Goal: Task Accomplishment & Management: Manage account settings

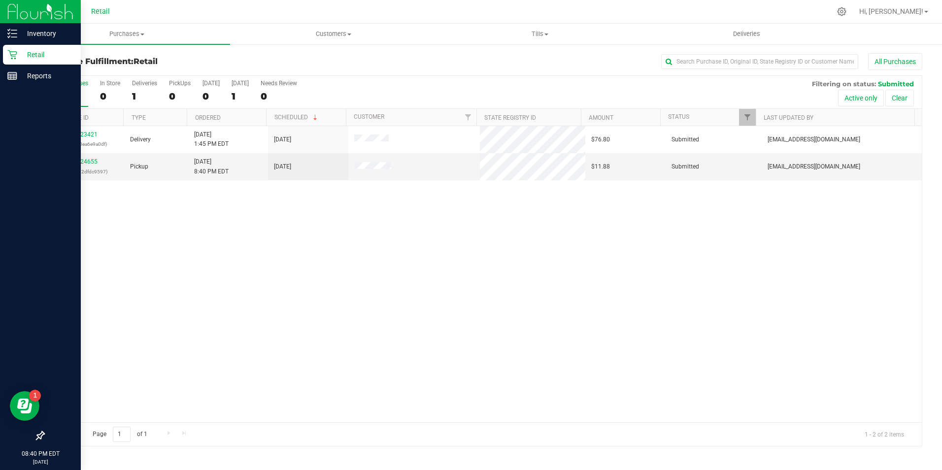
click at [5, 54] on div "Retail" at bounding box center [42, 55] width 78 height 20
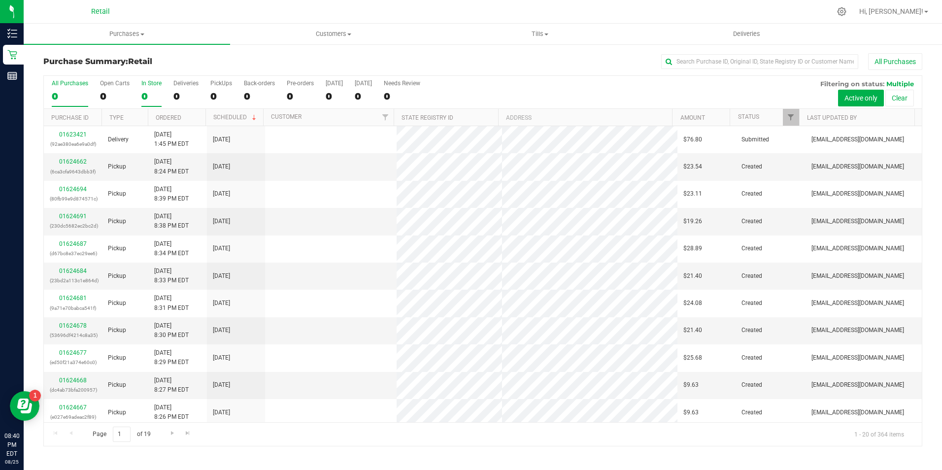
click at [149, 94] on div "0" at bounding box center [151, 96] width 20 height 11
click at [0, 0] on input "In Store 0" at bounding box center [0, 0] width 0 height 0
click at [676, 57] on input "text" at bounding box center [759, 61] width 197 height 15
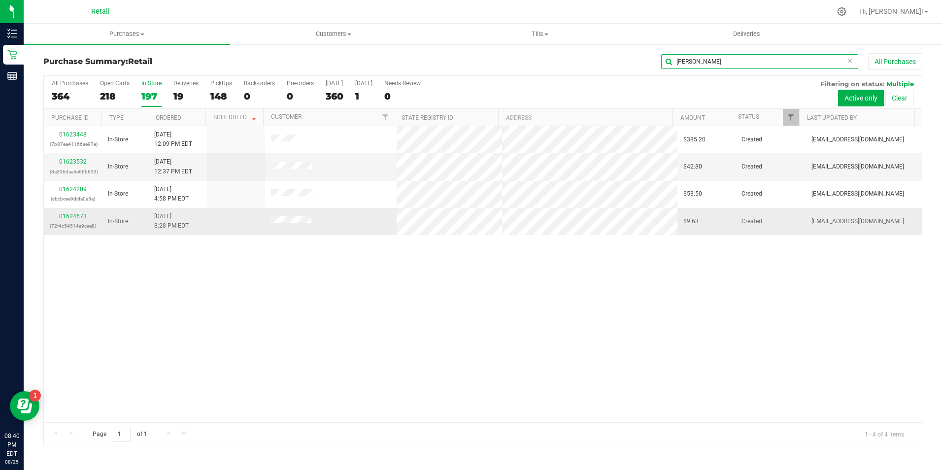
type input "[PERSON_NAME]"
click at [73, 221] on p "(72f4c54514a9cae8)" at bounding box center [73, 225] width 46 height 9
click at [76, 212] on div "01624673 (72f4c54514a9cae8)" at bounding box center [73, 221] width 46 height 19
click at [76, 213] on link "01624673" at bounding box center [73, 216] width 28 height 7
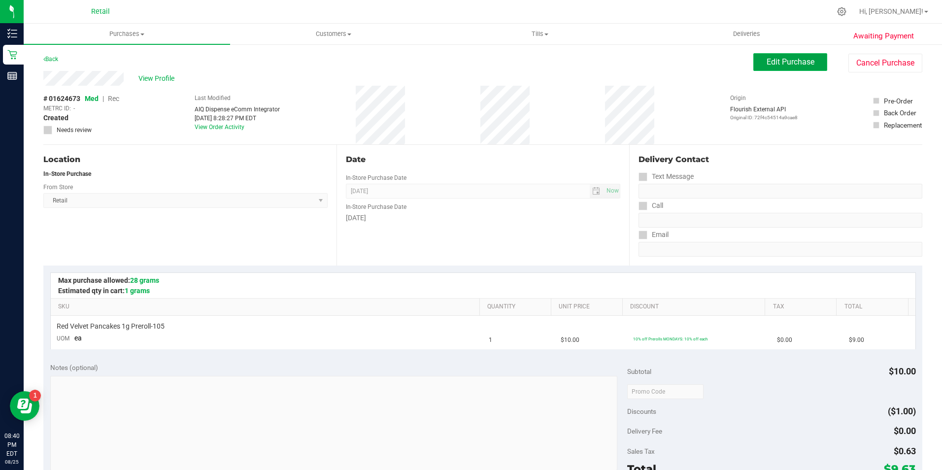
click at [800, 65] on span "Edit Purchase" at bounding box center [791, 61] width 48 height 9
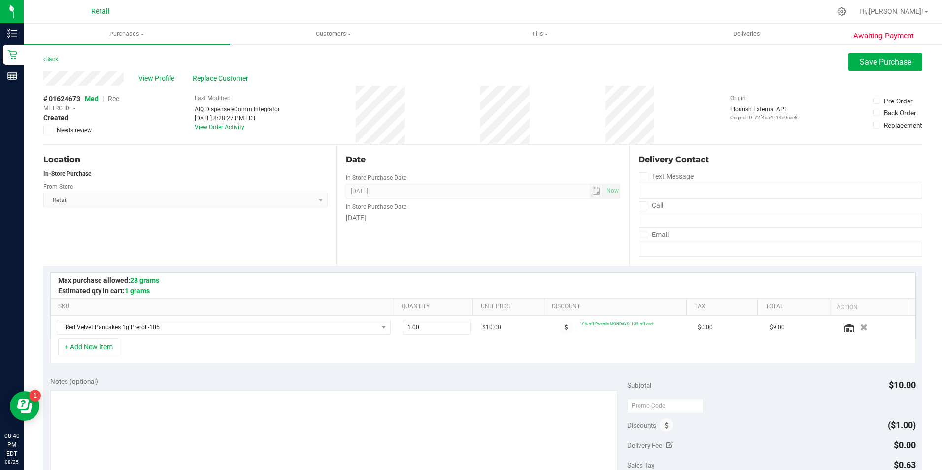
click at [116, 97] on span "Rec" at bounding box center [113, 99] width 11 height 8
click at [227, 79] on span "Replace Customer" at bounding box center [222, 78] width 59 height 10
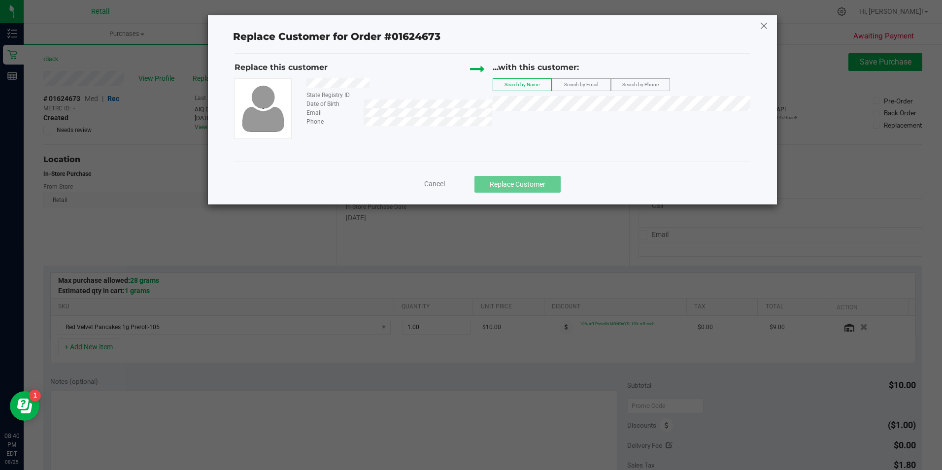
click at [767, 27] on icon at bounding box center [764, 26] width 9 height 16
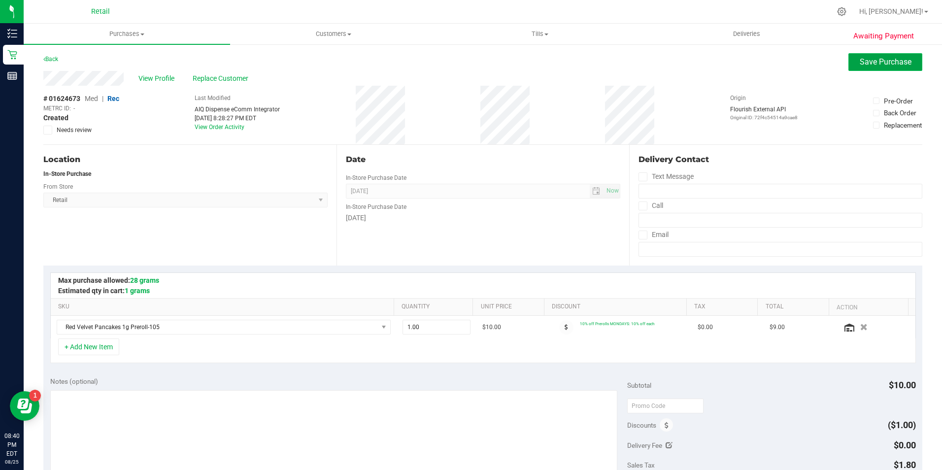
click at [866, 68] on button "Save Purchase" at bounding box center [886, 62] width 74 height 18
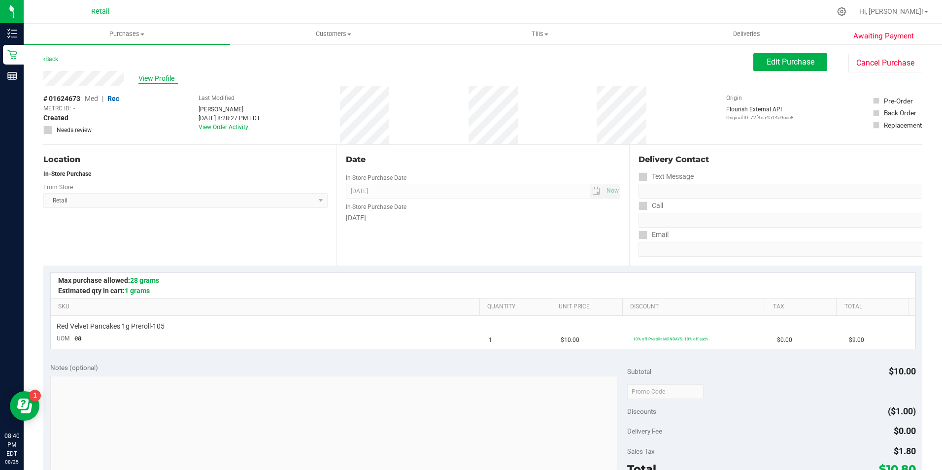
click at [147, 81] on span "View Profile" at bounding box center [158, 78] width 39 height 10
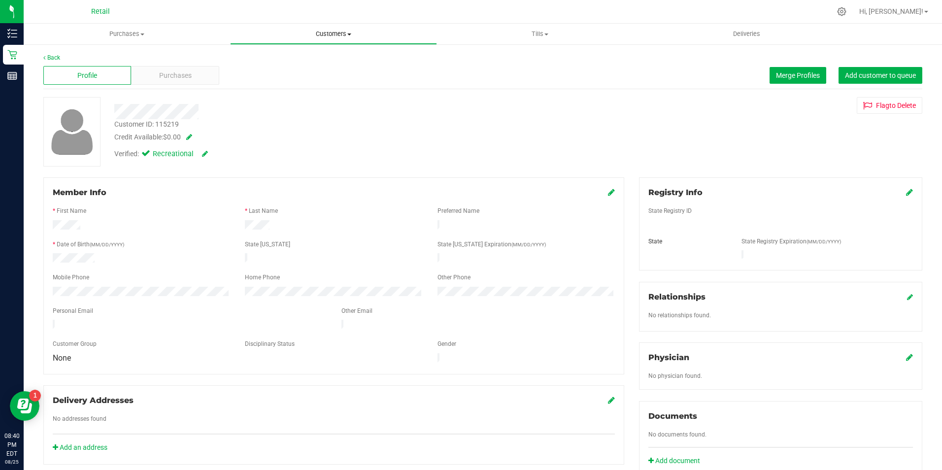
click at [336, 36] on span "Customers" at bounding box center [334, 34] width 206 height 9
click at [273, 55] on span "All customers" at bounding box center [265, 59] width 71 height 8
click at [608, 192] on icon at bounding box center [611, 192] width 7 height 8
click at [608, 189] on icon at bounding box center [610, 193] width 9 height 8
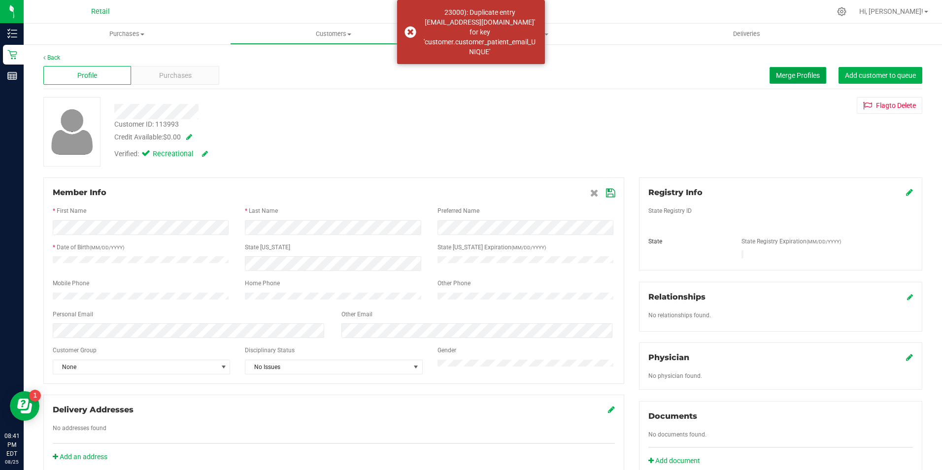
click at [800, 78] on span "Merge Profiles" at bounding box center [798, 75] width 44 height 8
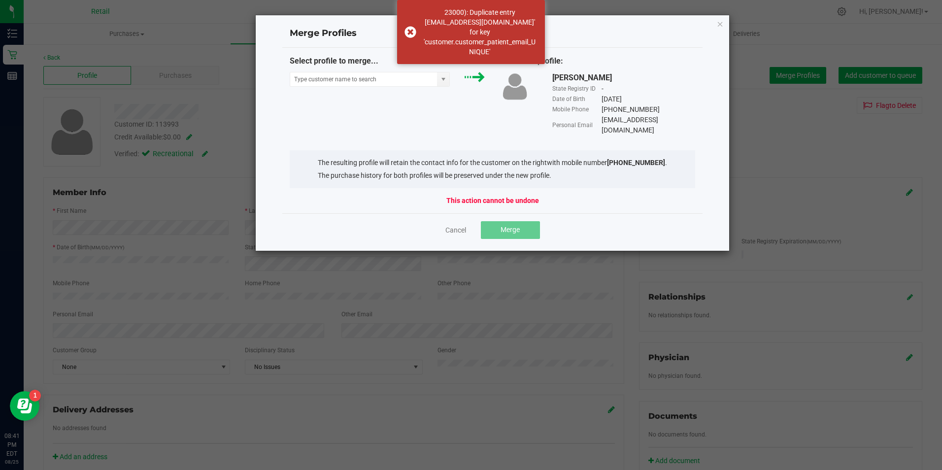
drag, startPoint x: 728, startPoint y: 13, endPoint x: 722, endPoint y: 17, distance: 7.1
click at [726, 14] on ngb-modal-window "Merge Profiles Select profile to merge... ...into this profile: [PERSON_NAME] S…" at bounding box center [475, 235] width 950 height 470
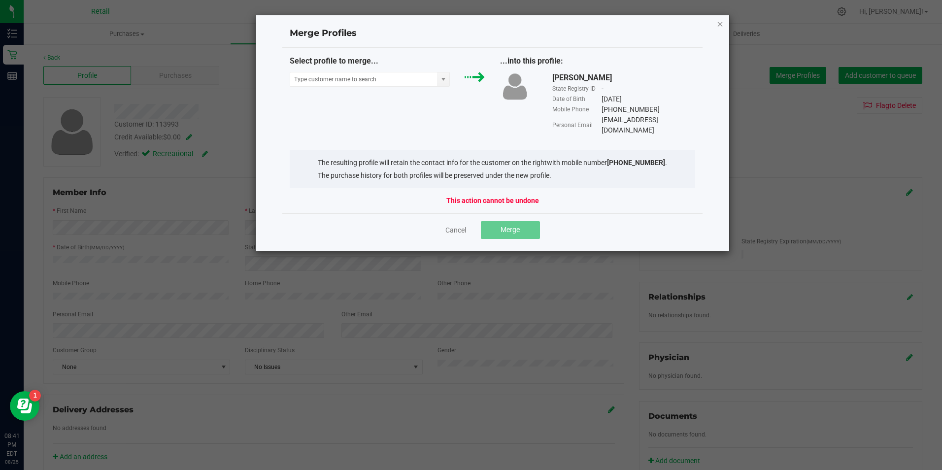
click at [721, 25] on icon "Close" at bounding box center [720, 24] width 7 height 12
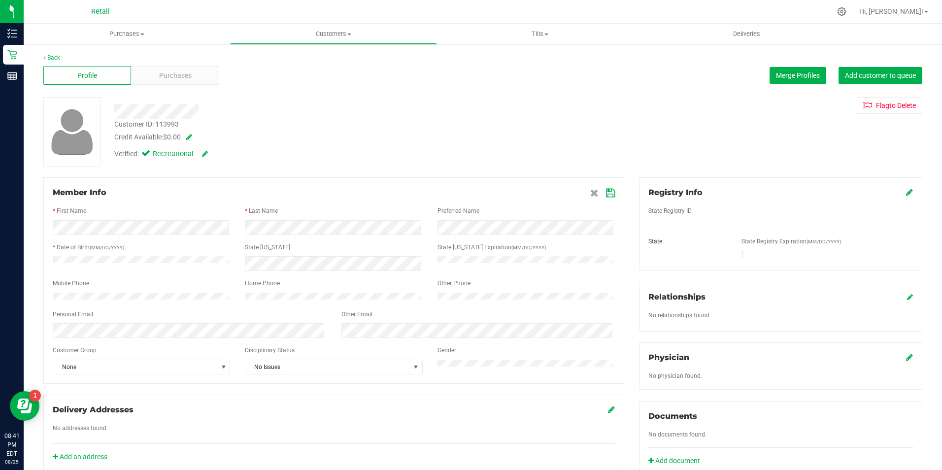
click at [606, 189] on icon at bounding box center [610, 193] width 9 height 8
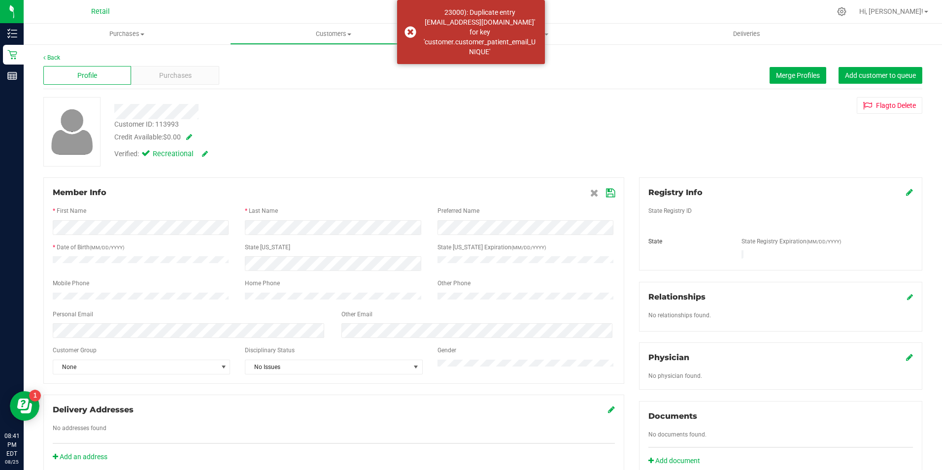
click at [613, 198] on div "Member Info * First Name * Last Name Preferred Name * Date of Birth (MM/DD/YYYY…" at bounding box center [333, 280] width 581 height 207
click at [611, 196] on div "Member Info * First Name * Last Name Preferred Name * Date of Birth (MM/DD/YYYY…" at bounding box center [333, 280] width 581 height 207
click at [608, 195] on icon at bounding box center [610, 193] width 9 height 8
click at [607, 193] on div "Member Info" at bounding box center [334, 193] width 562 height 12
click at [606, 189] on icon at bounding box center [610, 193] width 9 height 8
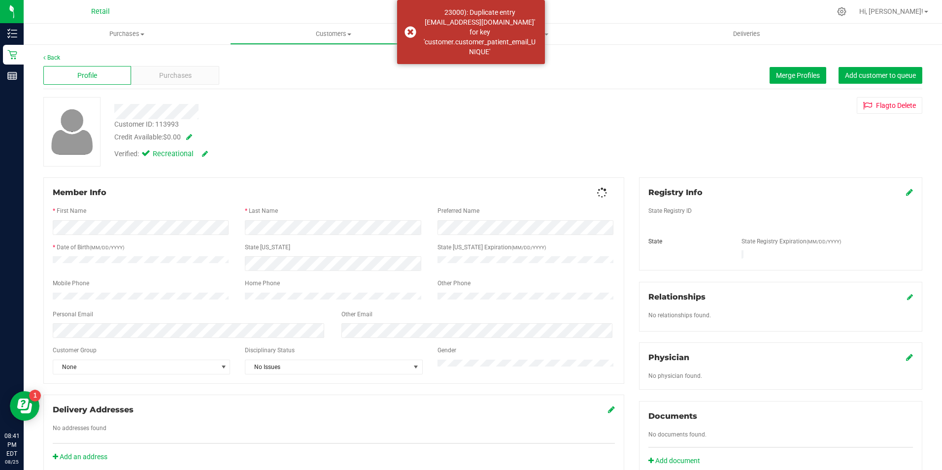
click at [604, 189] on div "Member Info" at bounding box center [334, 193] width 562 height 12
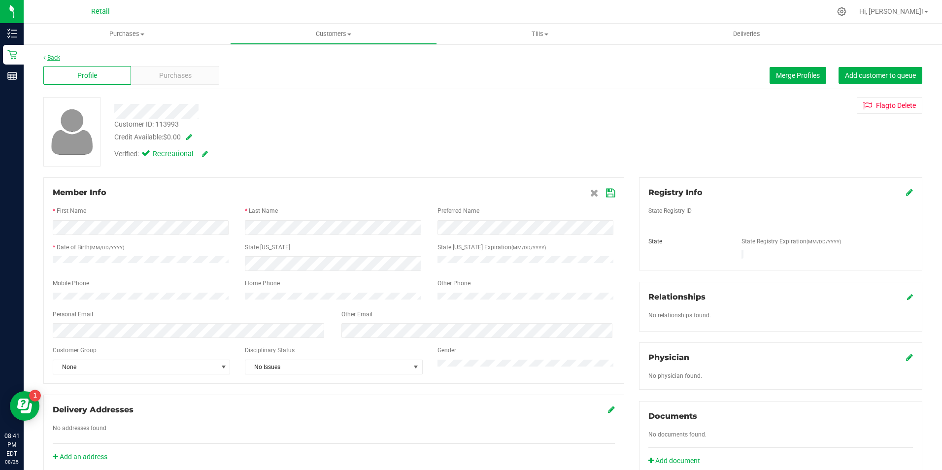
click at [59, 56] on link "Back" at bounding box center [51, 57] width 17 height 7
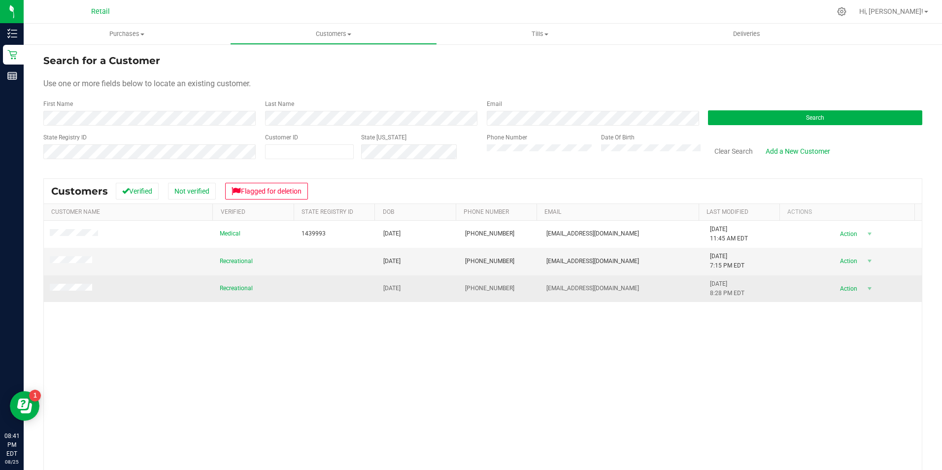
click at [49, 296] on td at bounding box center [129, 289] width 170 height 27
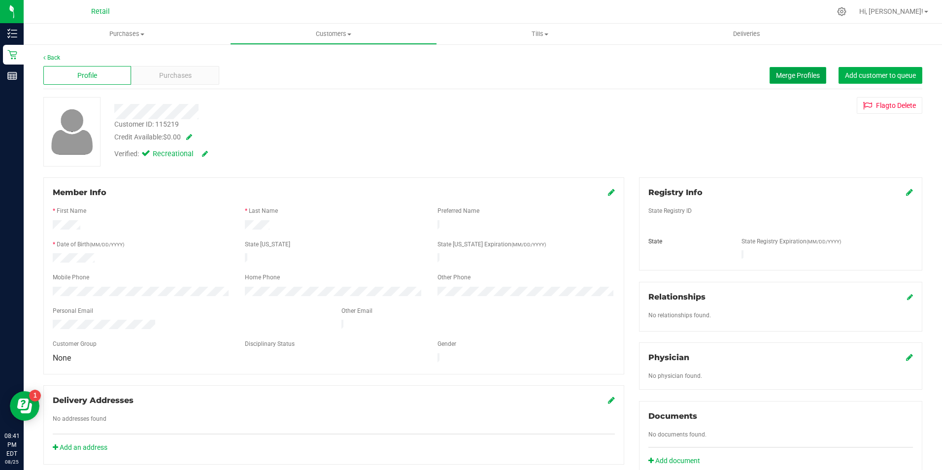
click at [770, 72] on button "Merge Profiles" at bounding box center [798, 75] width 57 height 17
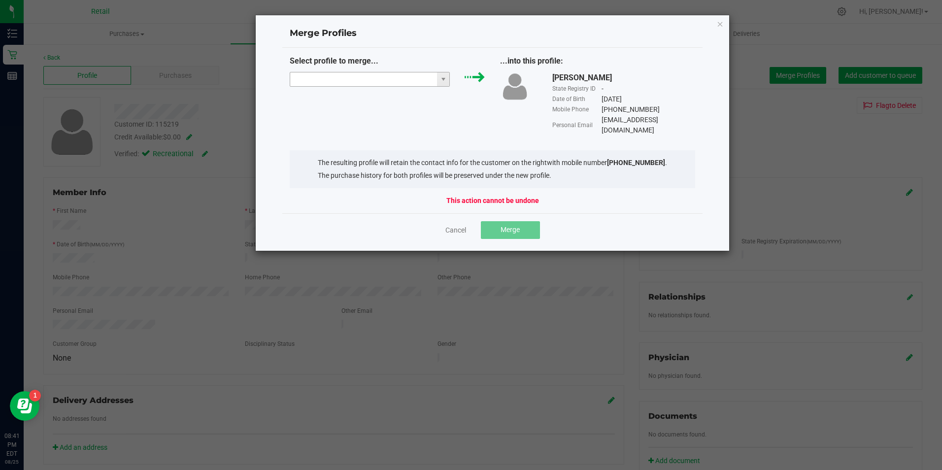
click at [371, 79] on input "NO DATA FOUND" at bounding box center [363, 79] width 147 height 14
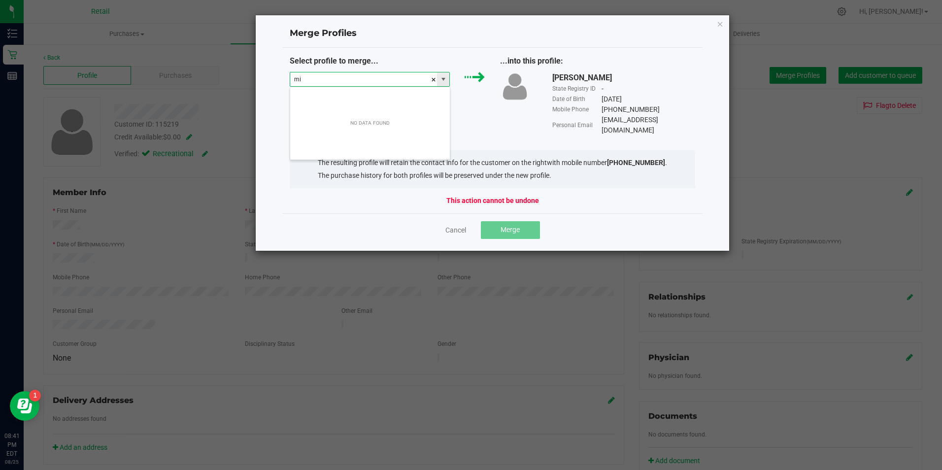
scroll to position [15, 160]
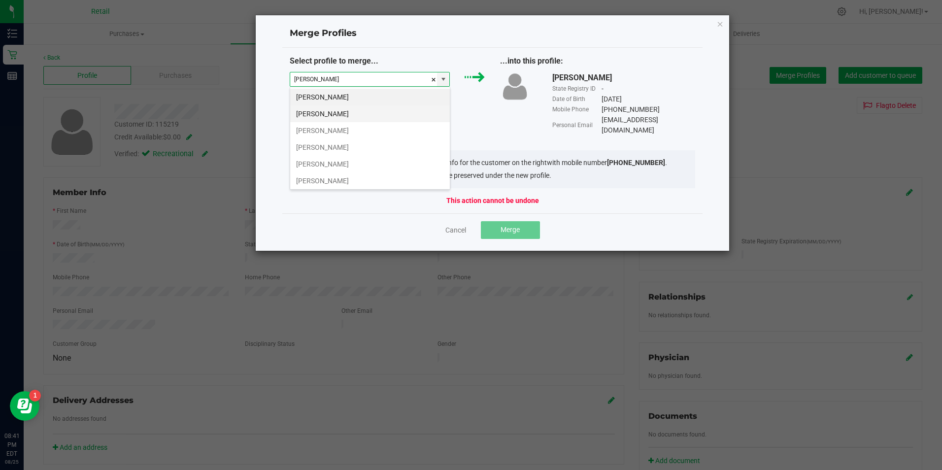
click at [358, 111] on li "[PERSON_NAME]" at bounding box center [370, 113] width 160 height 17
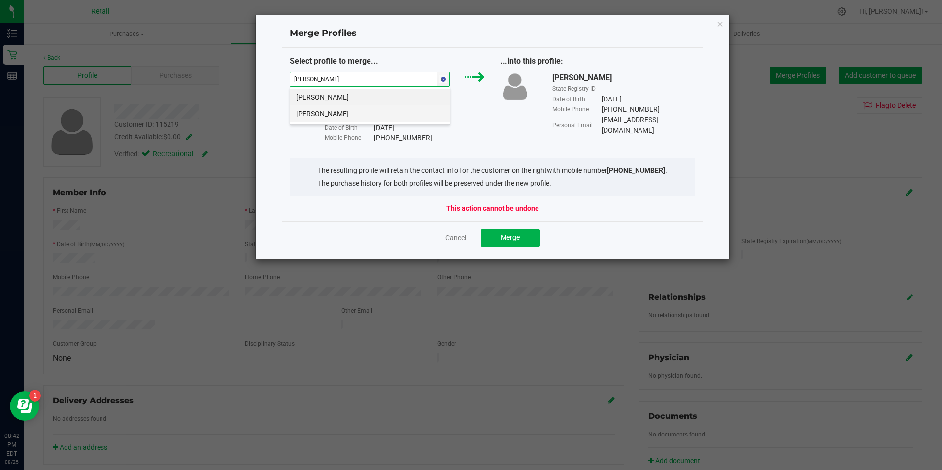
click at [413, 112] on li "[PERSON_NAME]" at bounding box center [370, 113] width 160 height 17
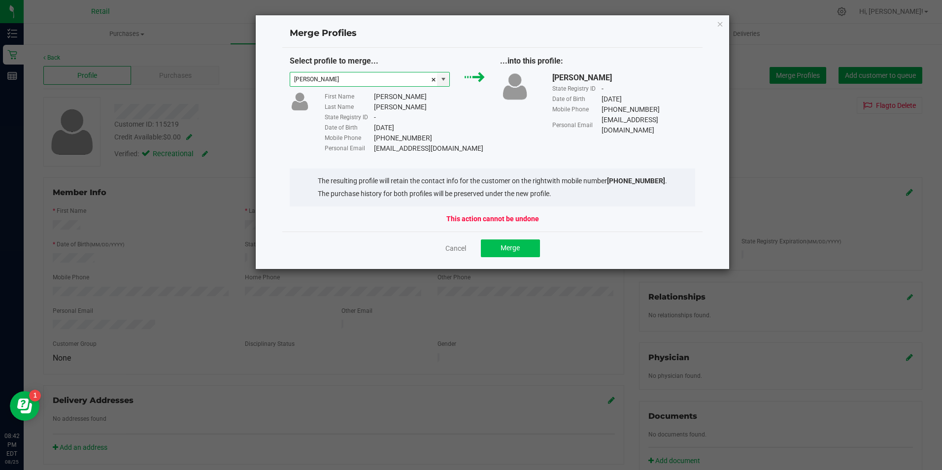
type input "[PERSON_NAME]"
click at [497, 249] on ngb-modal-window "Merge Profiles Select profile to merge... First Name [PERSON_NAME] Last Name [P…" at bounding box center [475, 235] width 950 height 470
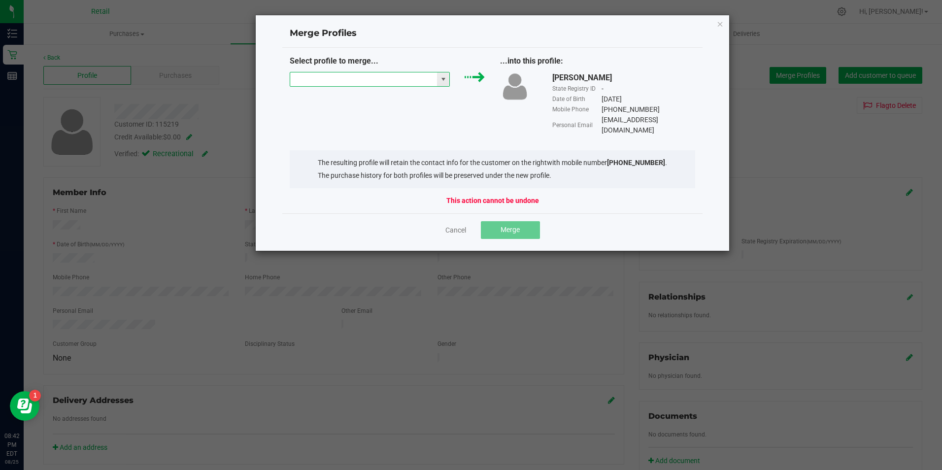
click at [390, 78] on input "NO DATA FOUND" at bounding box center [363, 79] width 147 height 14
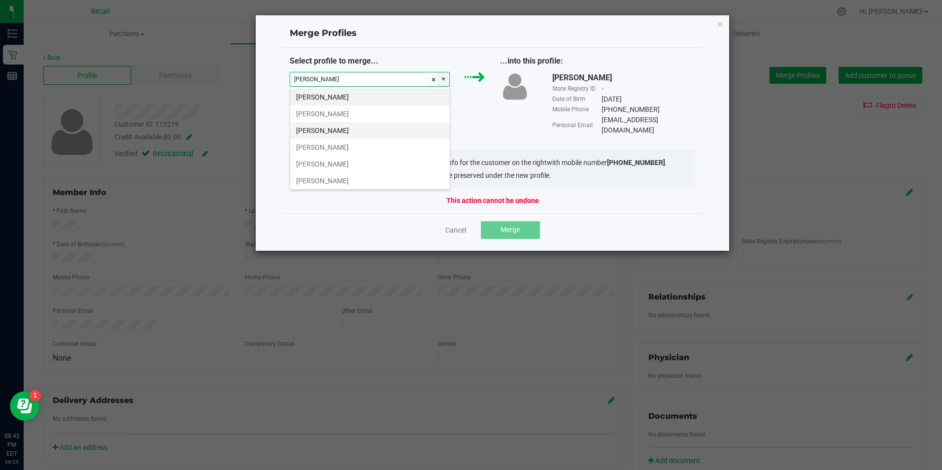
click at [340, 131] on li "[PERSON_NAME]" at bounding box center [370, 130] width 160 height 17
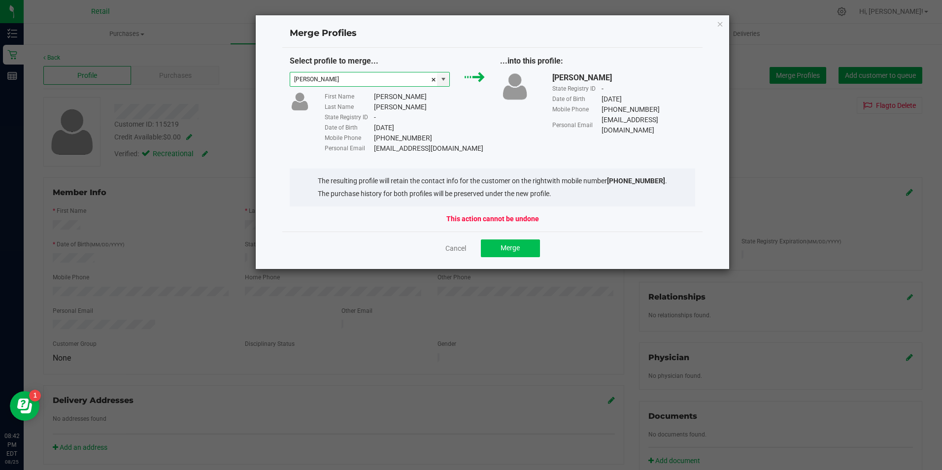
type input "[PERSON_NAME]"
click at [497, 248] on button "Merge" at bounding box center [510, 249] width 59 height 18
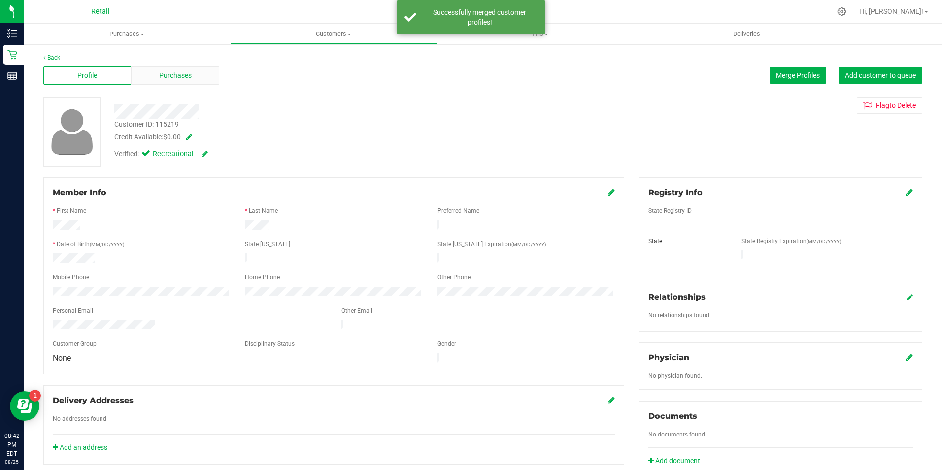
click at [186, 74] on span "Purchases" at bounding box center [175, 75] width 33 height 10
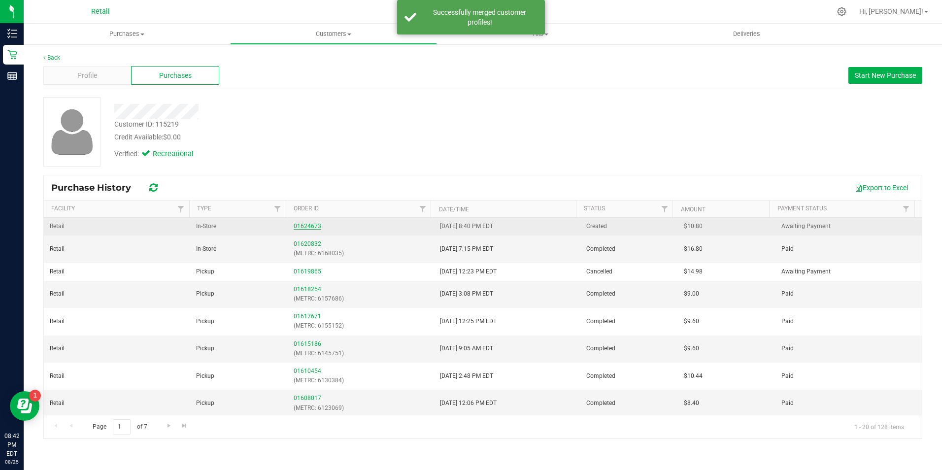
click at [314, 227] on link "01624673" at bounding box center [308, 226] width 28 height 7
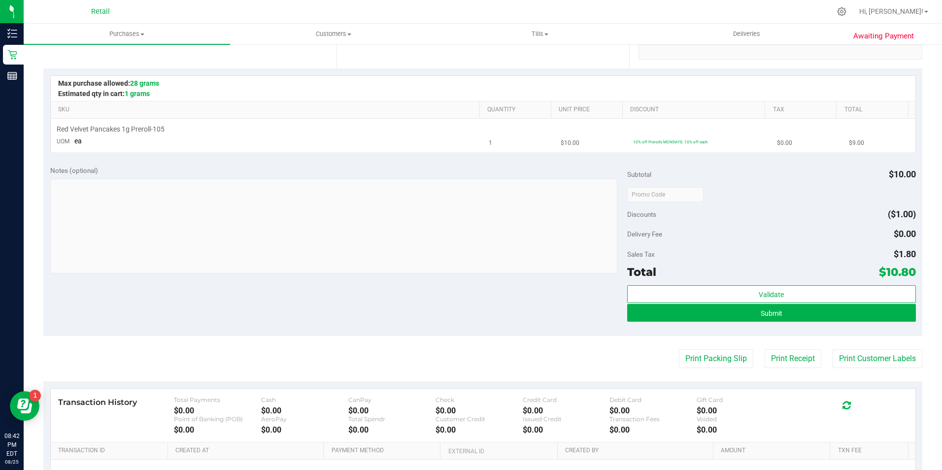
scroll to position [148, 0]
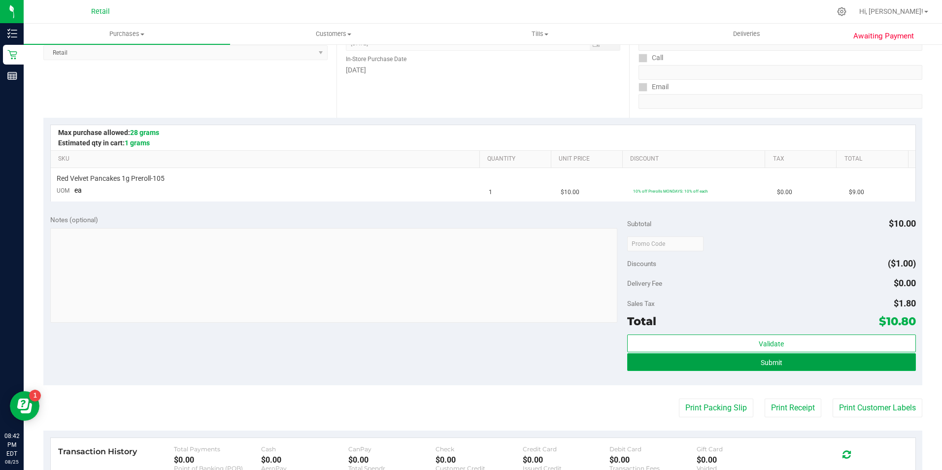
click at [742, 356] on button "Submit" at bounding box center [771, 362] width 289 height 18
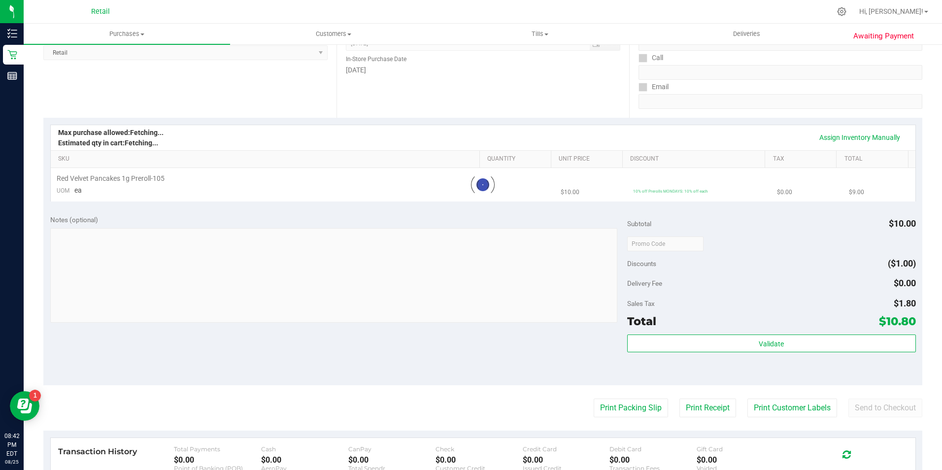
scroll to position [0, 0]
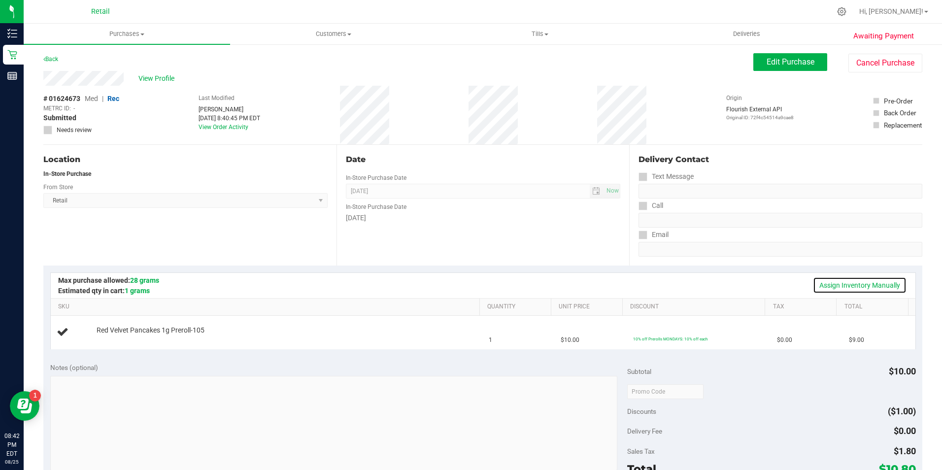
click at [848, 279] on link "Assign Inventory Manually" at bounding box center [860, 285] width 94 height 17
click at [117, 336] on link "Add Package" at bounding box center [114, 337] width 35 height 7
click at [134, 340] on span "Select Package" at bounding box center [195, 340] width 197 height 14
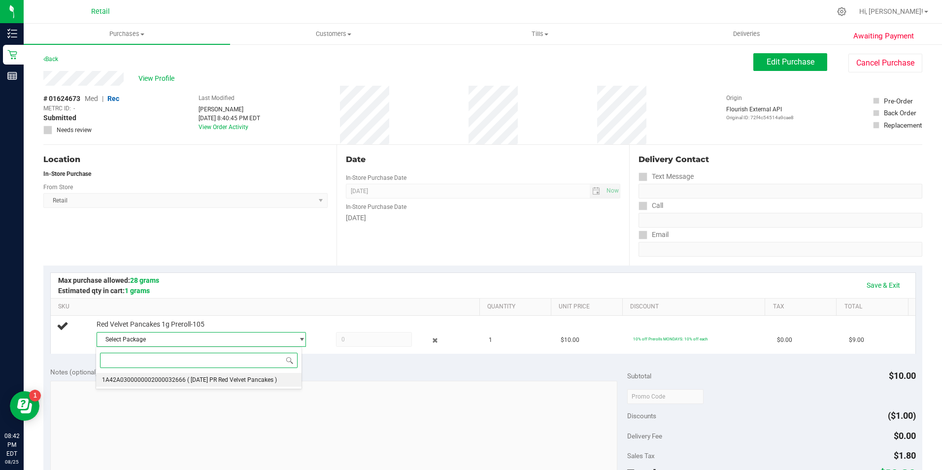
click at [223, 379] on span "( [DATE] PR Red Velvet Pancakes )" at bounding box center [232, 380] width 90 height 7
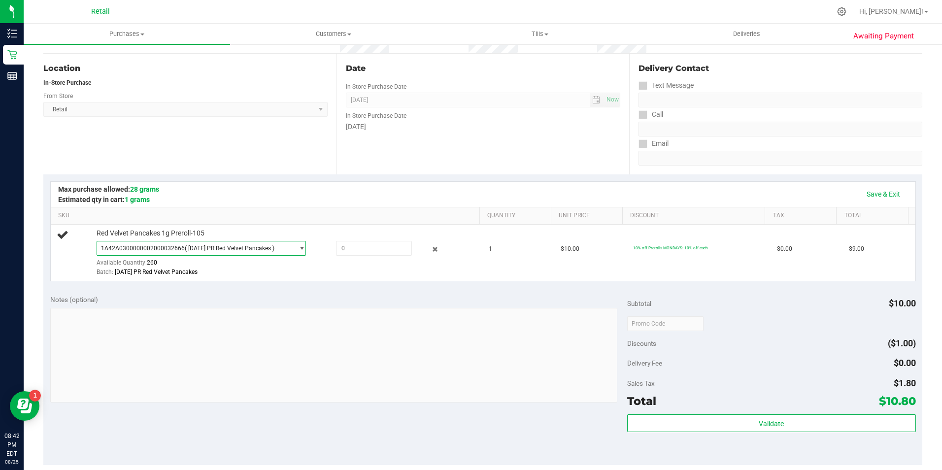
scroll to position [99, 0]
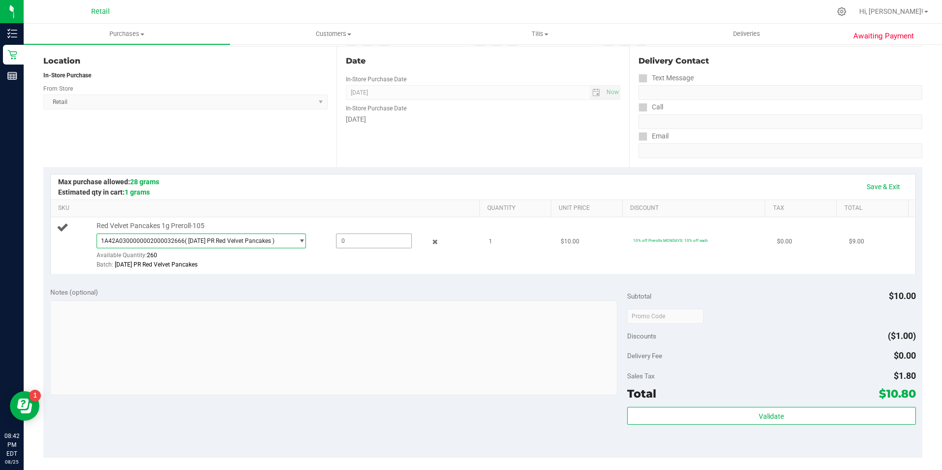
click at [355, 241] on span at bounding box center [374, 241] width 76 height 15
type input "1"
type input "1.0000"
click at [438, 292] on div "Notes (optional)" at bounding box center [338, 292] width 577 height 10
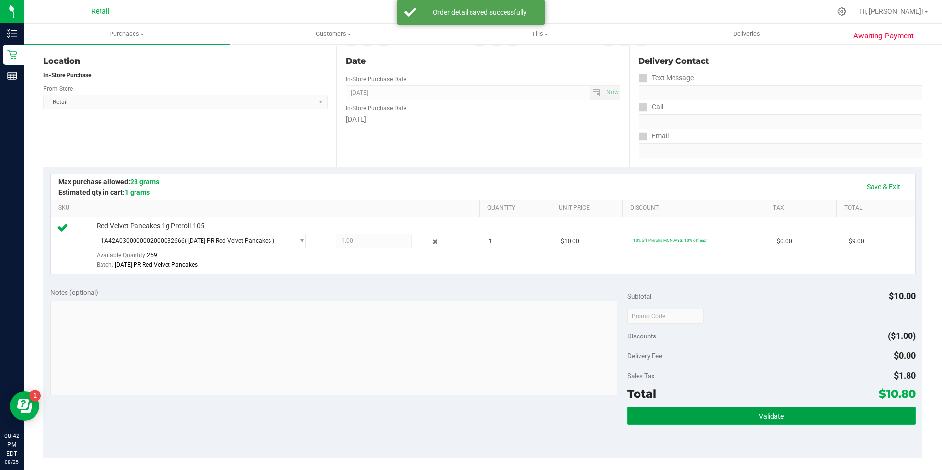
click at [750, 412] on button "Validate" at bounding box center [771, 416] width 289 height 18
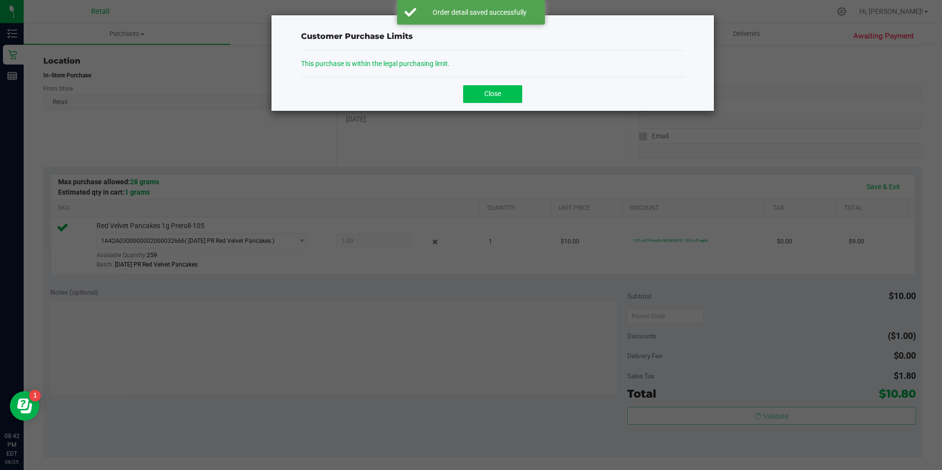
drag, startPoint x: 504, startPoint y: 82, endPoint x: 507, endPoint y: 91, distance: 9.2
click at [504, 82] on div "Close" at bounding box center [492, 94] width 383 height 34
click at [507, 91] on button "Close" at bounding box center [492, 94] width 59 height 18
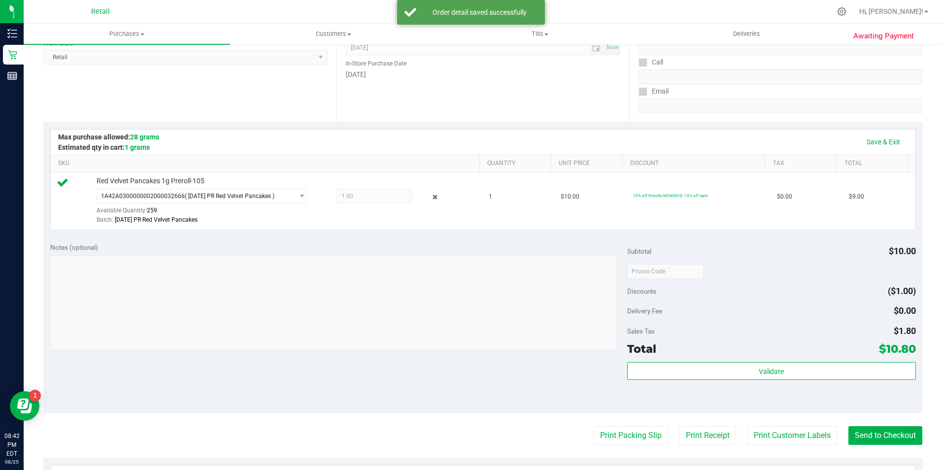
scroll to position [197, 0]
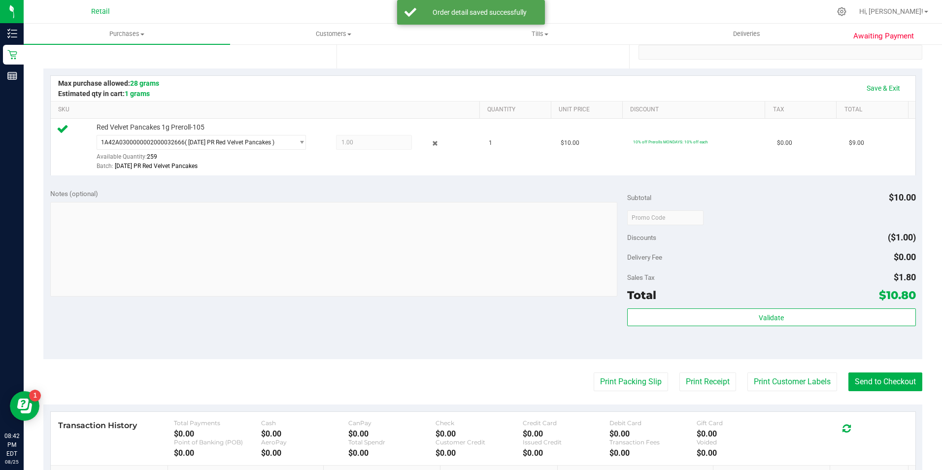
click at [863, 370] on purchase-details "Back Edit Purchase Cancel Purchase View Profile # 01624673 Med | Rec METRC ID: …" at bounding box center [482, 222] width 879 height 733
click at [862, 380] on button "Send to Checkout" at bounding box center [886, 382] width 74 height 19
